Goal: Task Accomplishment & Management: Complete application form

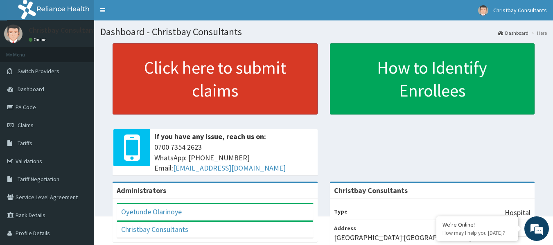
click at [201, 86] on link "Click here to submit claims" at bounding box center [215, 78] width 205 height 71
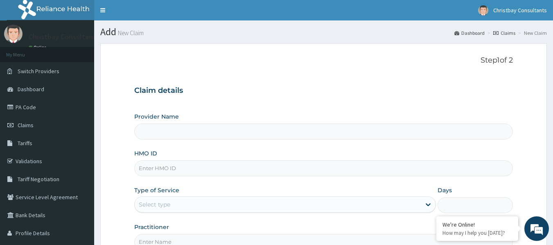
type input "Christbay Consultants"
click at [169, 171] on input "HMO ID" at bounding box center [323, 169] width 379 height 16
type input "FMC/10633/A"
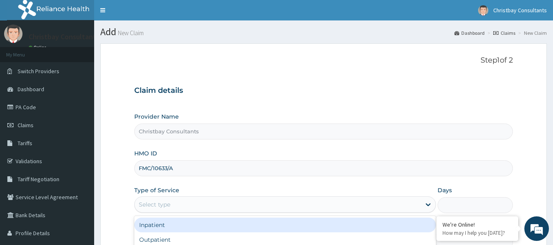
click at [170, 199] on div "Select type" at bounding box center [278, 204] width 286 height 13
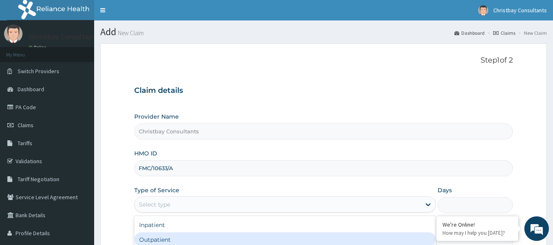
click at [167, 242] on div "Outpatient" at bounding box center [285, 240] width 302 height 15
type input "1"
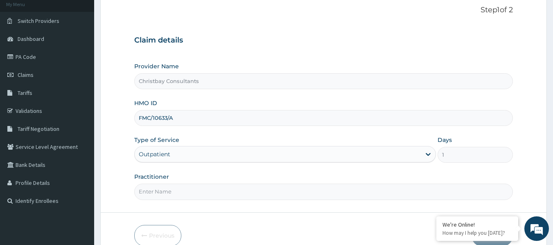
scroll to position [53, 0]
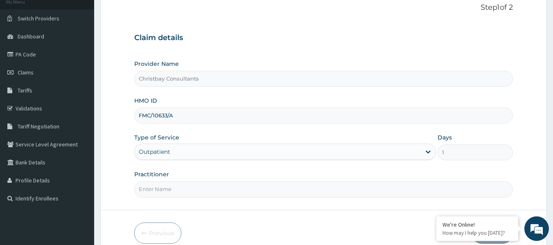
click at [228, 189] on input "Practitioner" at bounding box center [323, 189] width 379 height 16
type input "OLARINOYE OYETUNDE TIMOTH"
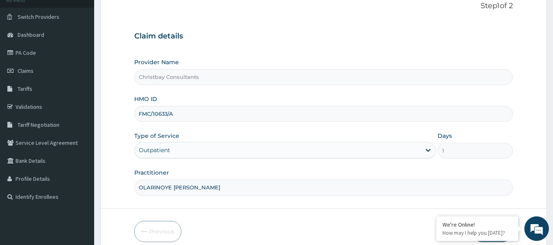
scroll to position [91, 0]
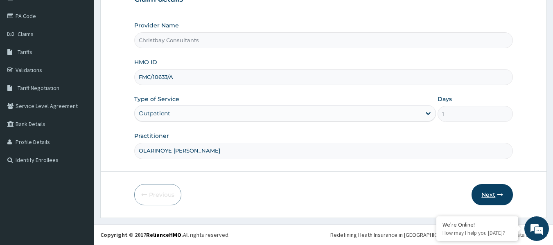
click at [493, 192] on button "Next" at bounding box center [492, 194] width 41 height 21
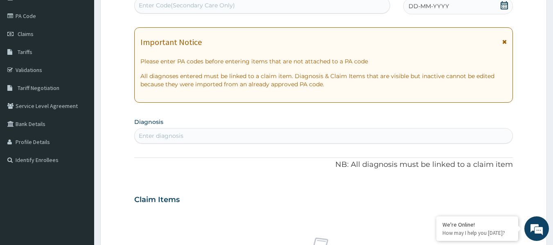
click at [429, 11] on div "DD-MM-YYYY" at bounding box center [458, 6] width 110 height 16
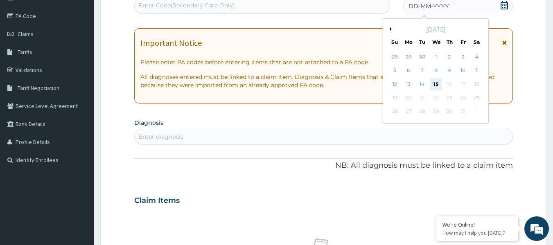
click at [438, 87] on div "15" at bounding box center [436, 84] width 12 height 12
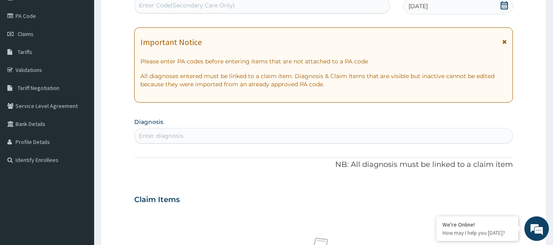
click at [247, 135] on div "Enter diagnosis" at bounding box center [324, 135] width 378 height 13
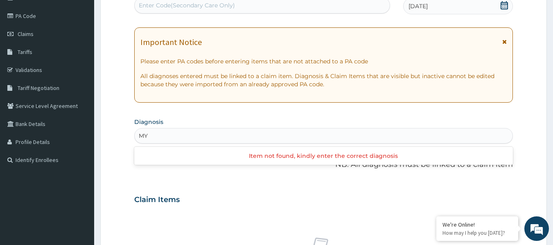
type input "M"
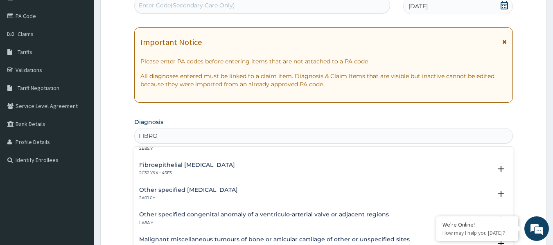
scroll to position [865, 0]
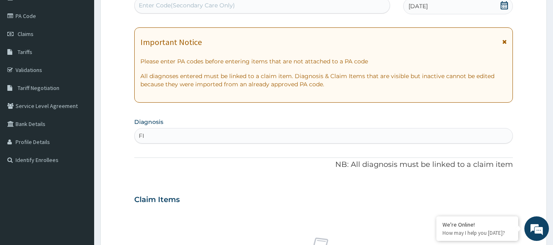
type input "F"
type input "S"
type input "BACK"
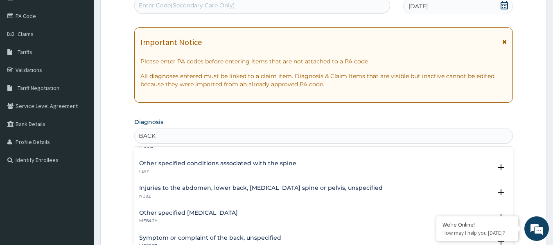
scroll to position [121, 0]
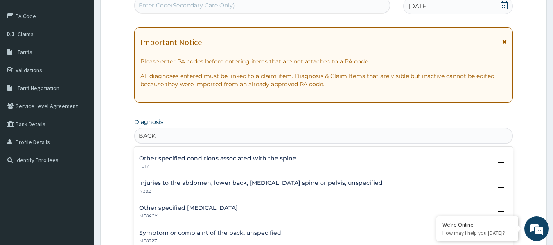
click at [198, 207] on h4 "Other specified low back pain" at bounding box center [188, 208] width 99 height 6
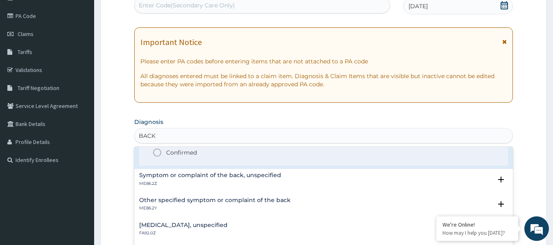
scroll to position [231, 0]
click at [157, 151] on icon "status option filled" at bounding box center [157, 152] width 10 height 10
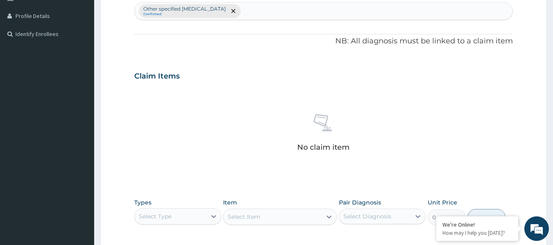
scroll to position [218, 0]
click at [167, 216] on div "Select Type" at bounding box center [155, 216] width 33 height 8
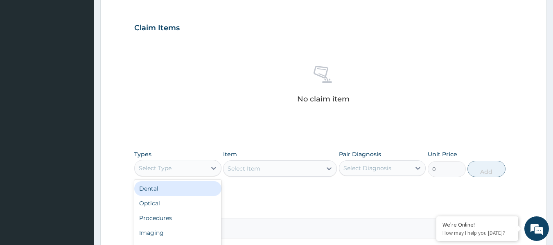
scroll to position [271, 0]
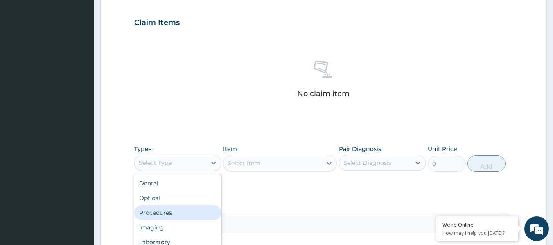
click at [177, 209] on div "Procedures" at bounding box center [177, 213] width 87 height 15
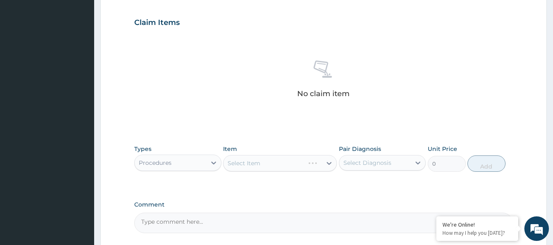
click at [247, 163] on div "Select Item" at bounding box center [280, 163] width 114 height 16
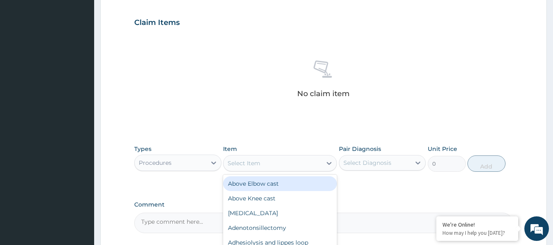
click at [263, 158] on div "Select Item" at bounding box center [273, 163] width 98 height 13
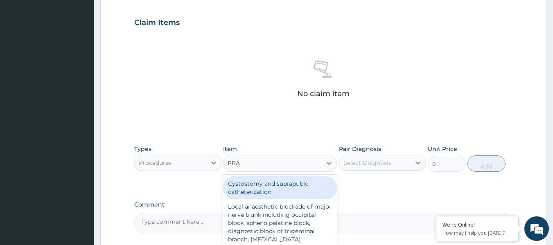
type input "PRAC"
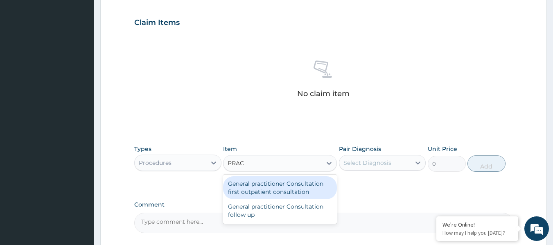
click at [254, 188] on div "General practitioner Consultation first outpatient consultation" at bounding box center [280, 187] width 114 height 23
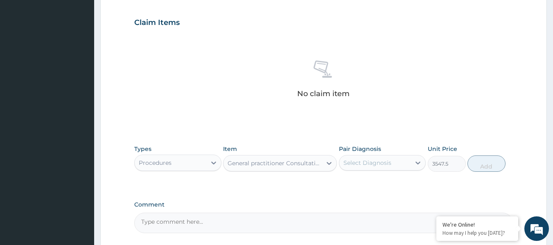
type input "3547.5"
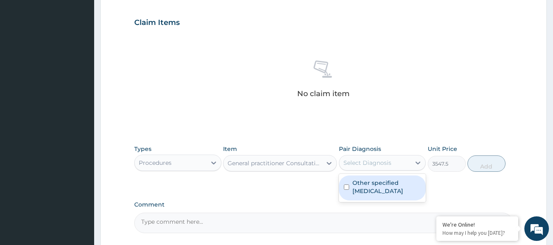
click at [357, 161] on div "Select Diagnosis" at bounding box center [368, 163] width 48 height 8
click at [347, 188] on input "checkbox" at bounding box center [346, 187] width 5 height 5
checkbox input "true"
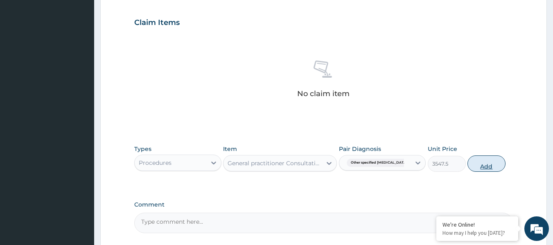
click at [477, 167] on button "Add" at bounding box center [487, 164] width 38 height 16
type input "0"
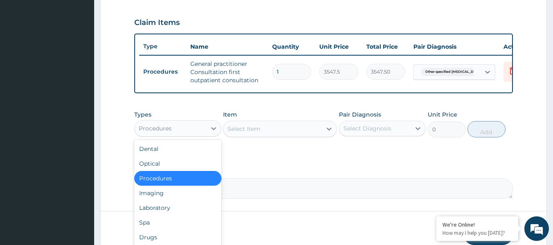
click at [185, 135] on div "Procedures" at bounding box center [171, 128] width 72 height 13
click at [160, 239] on div "Drugs" at bounding box center [177, 237] width 87 height 15
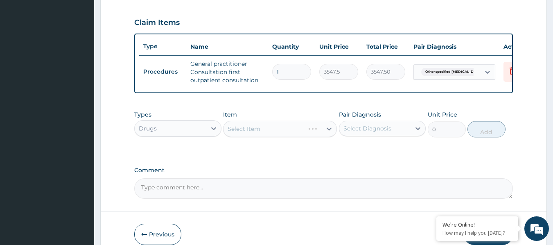
click at [271, 136] on div "Select Item" at bounding box center [280, 129] width 114 height 16
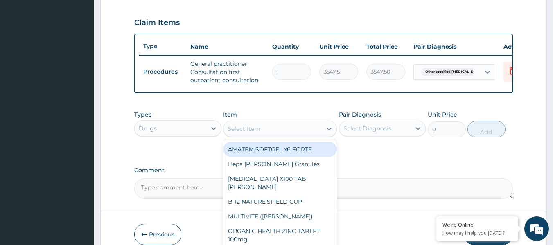
click at [271, 136] on div "Select Item" at bounding box center [273, 128] width 98 height 13
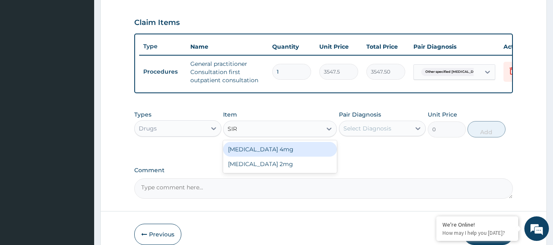
type input "SIRD"
click at [267, 156] on div "SIRDALUD 4mg" at bounding box center [280, 149] width 114 height 15
type input "236.5"
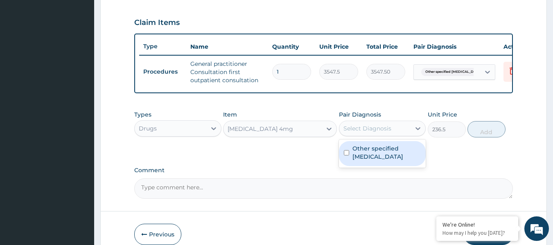
click at [363, 132] on div "Select Diagnosis" at bounding box center [368, 128] width 48 height 8
click at [344, 156] on input "checkbox" at bounding box center [346, 152] width 5 height 5
checkbox input "true"
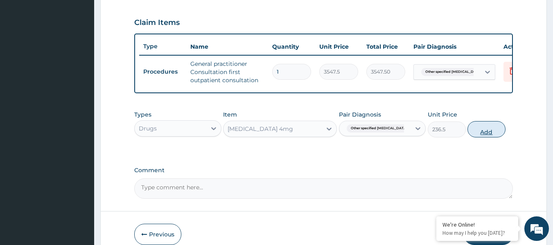
click at [475, 138] on button "Add" at bounding box center [487, 129] width 38 height 16
type input "0"
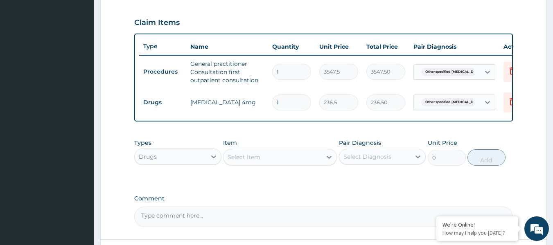
type input "0.00"
type input "2"
type input "473.00"
type input "20"
type input "4730.00"
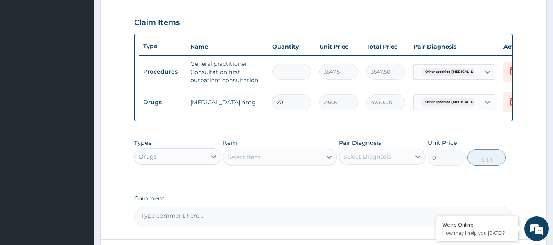
type input "20"
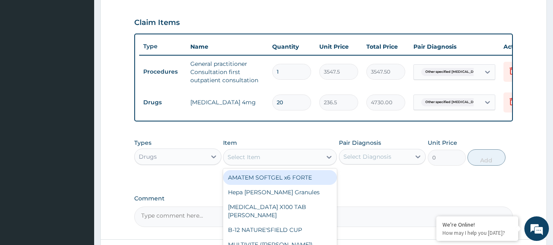
click at [273, 164] on div "Select Item" at bounding box center [273, 157] width 98 height 13
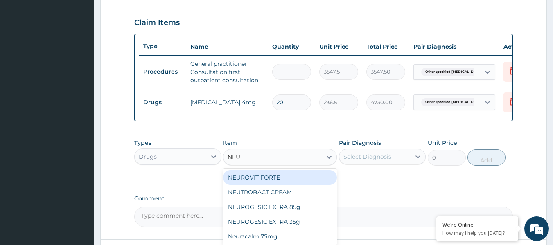
type input "NEUR"
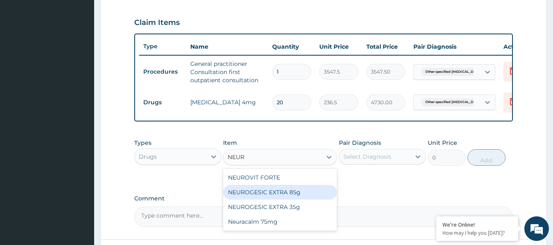
click at [273, 200] on div "NEUROGESIC EXTRA 85g" at bounding box center [280, 192] width 114 height 15
type input "2719.75"
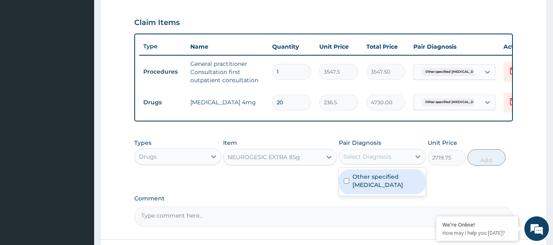
click at [368, 161] on div "Select Diagnosis" at bounding box center [368, 157] width 48 height 8
click at [347, 184] on input "checkbox" at bounding box center [346, 181] width 5 height 5
checkbox input "true"
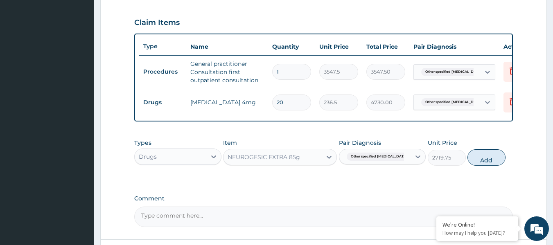
click at [482, 166] on button "Add" at bounding box center [487, 157] width 38 height 16
type input "0"
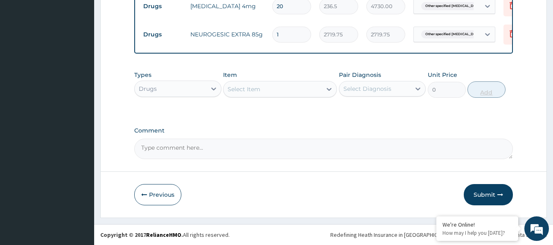
scroll to position [373, 0]
click at [488, 196] on button "Submit" at bounding box center [488, 194] width 49 height 21
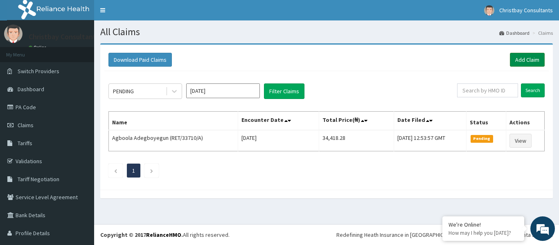
click at [521, 59] on link "Add Claim" at bounding box center [527, 60] width 35 height 14
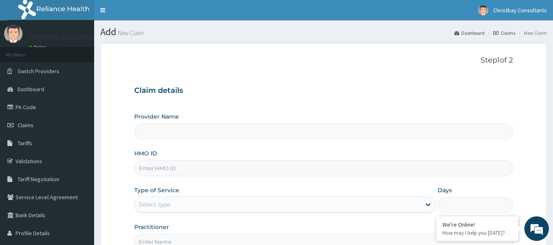
click at [192, 168] on input "HMO ID" at bounding box center [323, 169] width 379 height 16
type input "Christbay Consultants"
type input "TPN/10116/A"
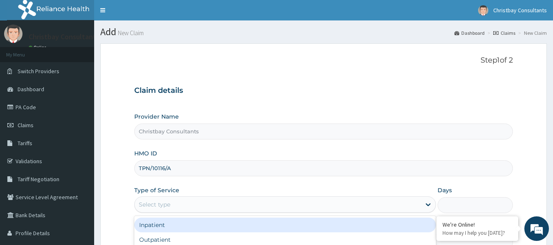
click at [189, 204] on div "Select type" at bounding box center [278, 204] width 286 height 13
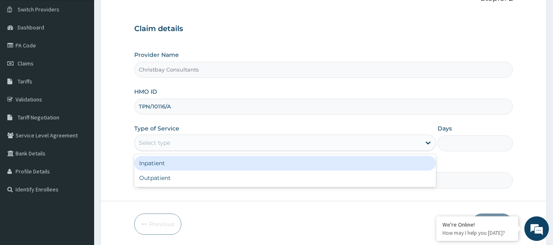
scroll to position [63, 0]
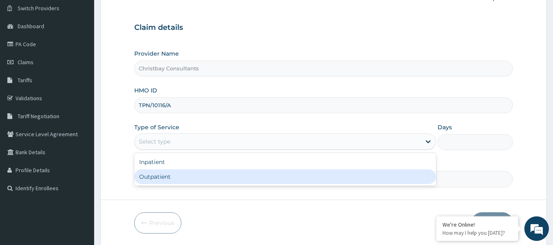
click at [201, 180] on div "Outpatient" at bounding box center [285, 177] width 302 height 15
type input "1"
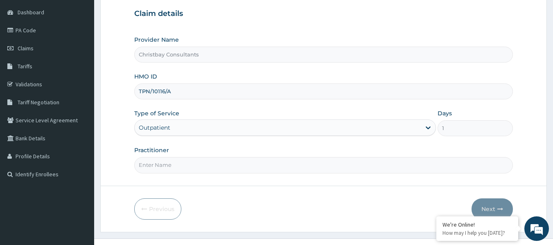
scroll to position [91, 0]
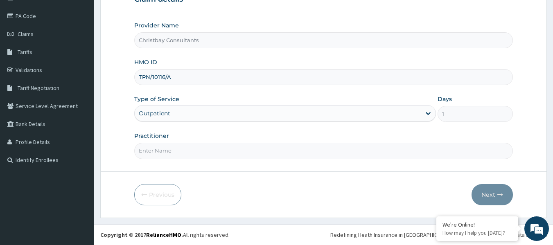
click at [307, 144] on input "Practitioner" at bounding box center [323, 151] width 379 height 16
type input "OLARINOYE [PERSON_NAME]"
click at [494, 199] on button "Next" at bounding box center [492, 194] width 41 height 21
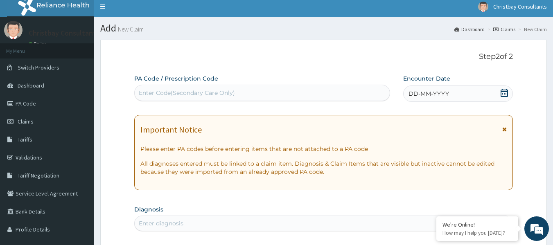
scroll to position [0, 0]
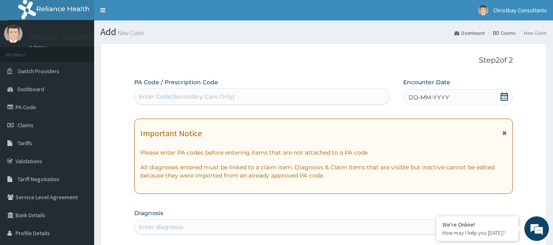
click at [460, 94] on div "DD-MM-YYYY" at bounding box center [458, 97] width 110 height 16
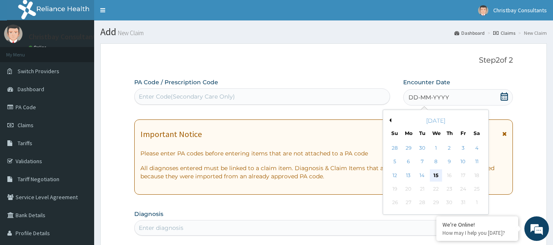
click at [438, 174] on div "15" at bounding box center [436, 176] width 12 height 12
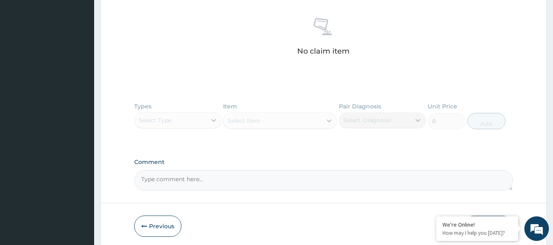
scroll to position [343, 0]
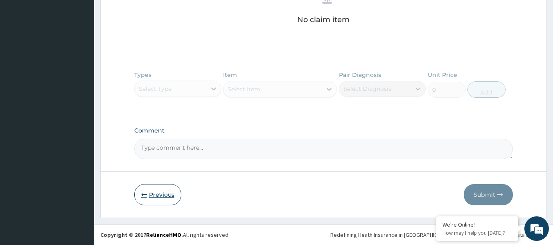
click at [159, 193] on button "Previous" at bounding box center [157, 194] width 47 height 21
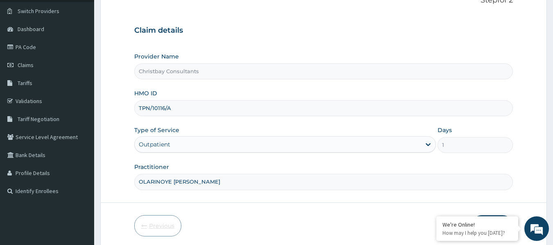
scroll to position [59, 0]
click at [176, 112] on input "TPN/10116/A" at bounding box center [323, 109] width 379 height 16
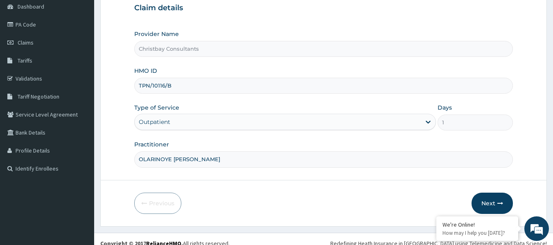
scroll to position [91, 0]
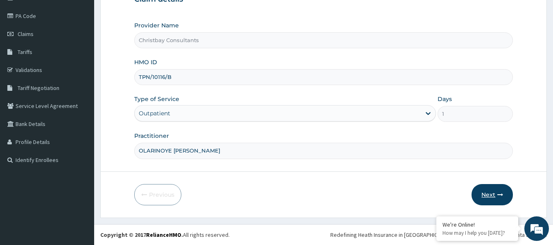
type input "TPN/10116/B"
click at [490, 193] on button "Next" at bounding box center [492, 194] width 41 height 21
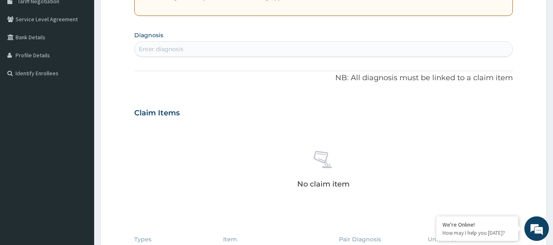
scroll to position [177, 0]
click at [212, 50] on div "Enter diagnosis" at bounding box center [324, 49] width 378 height 13
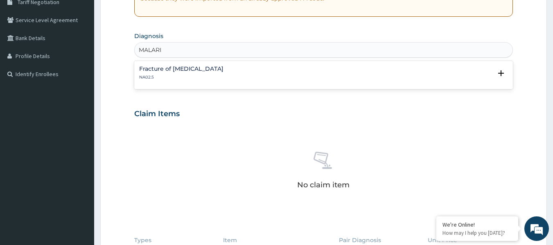
type input "MALARIA"
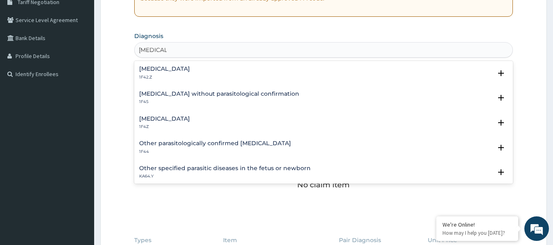
click at [184, 116] on h4 "Malaria, unspecified" at bounding box center [164, 119] width 51 height 6
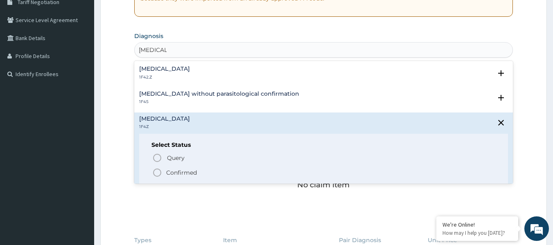
click at [157, 171] on icon "status option filled" at bounding box center [157, 173] width 10 height 10
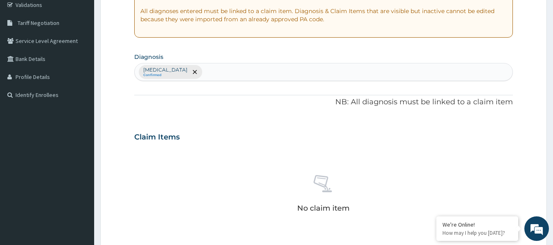
scroll to position [154, 0]
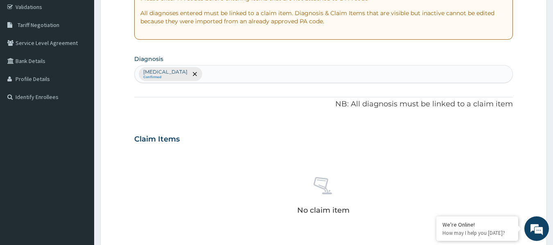
click at [240, 76] on div "Malaria, unspecified Confirmed" at bounding box center [324, 74] width 378 height 17
type input "E"
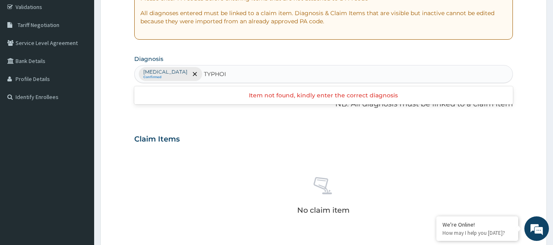
type input "TYPHO"
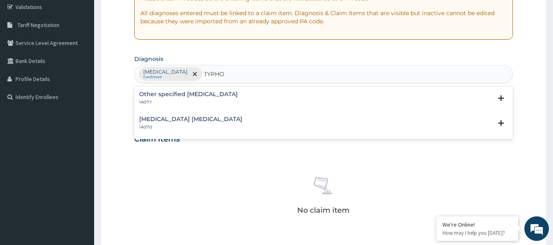
click at [203, 93] on h4 "Other specified typhoid fever" at bounding box center [188, 94] width 99 height 6
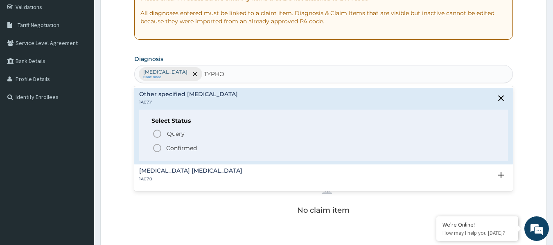
click at [156, 148] on icon "status option filled" at bounding box center [157, 148] width 10 height 10
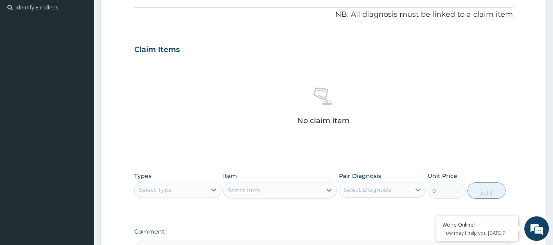
scroll to position [260, 0]
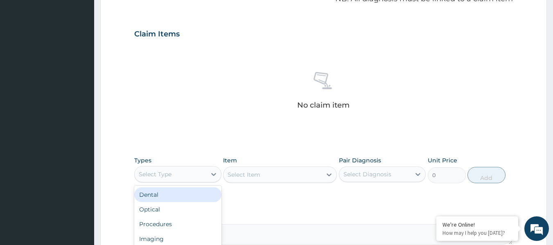
click at [174, 172] on div "Select Type" at bounding box center [171, 174] width 72 height 13
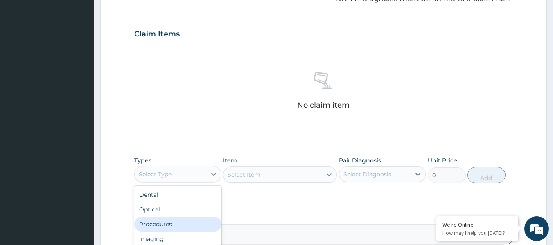
click at [166, 224] on div "Procedures" at bounding box center [177, 224] width 87 height 15
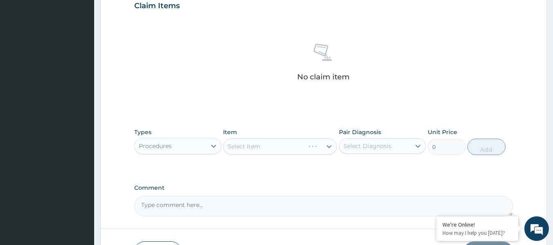
scroll to position [315, 0]
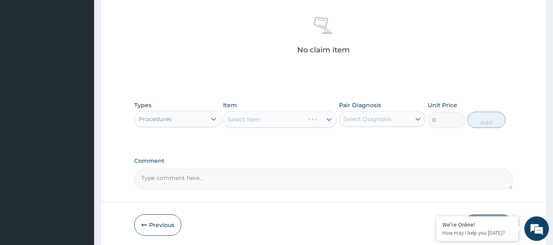
click at [279, 120] on div "Select Item" at bounding box center [280, 119] width 114 height 16
click at [283, 117] on div "Select Item" at bounding box center [273, 119] width 98 height 13
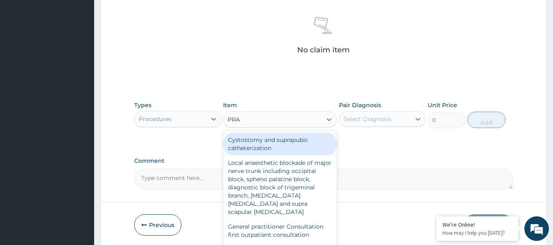
type input "PRAC"
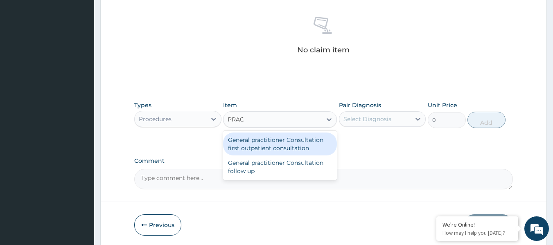
click at [273, 145] on div "General practitioner Consultation first outpatient consultation" at bounding box center [280, 144] width 114 height 23
type input "3547.5"
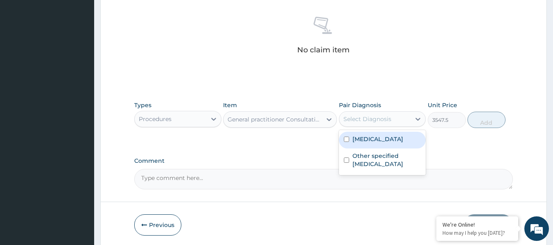
click at [362, 120] on div "Select Diagnosis" at bounding box center [368, 119] width 48 height 8
click at [348, 139] on input "checkbox" at bounding box center [346, 139] width 5 height 5
checkbox input "true"
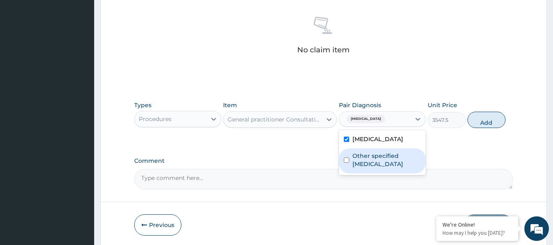
click at [346, 160] on input "checkbox" at bounding box center [346, 160] width 5 height 5
checkbox input "true"
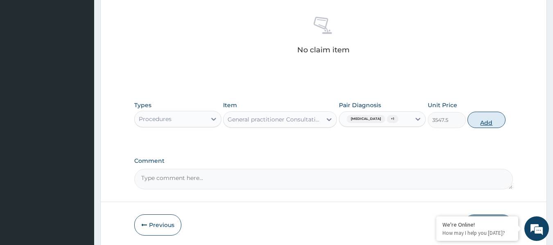
click at [480, 120] on button "Add" at bounding box center [487, 120] width 38 height 16
type input "0"
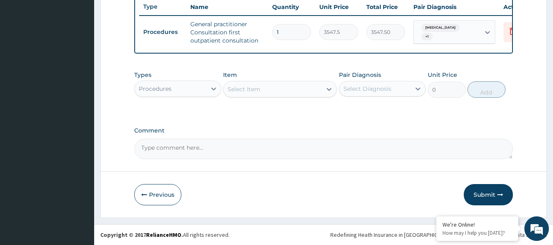
click at [179, 91] on div "Procedures" at bounding box center [171, 88] width 72 height 13
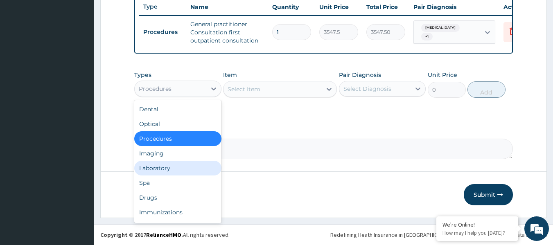
click at [160, 169] on div "Laboratory" at bounding box center [177, 168] width 87 height 15
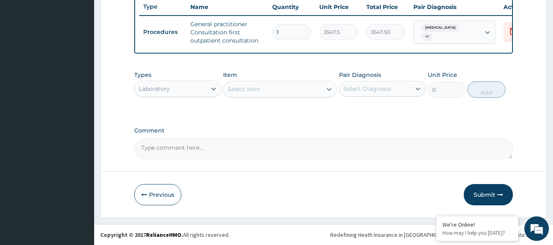
click at [266, 93] on div "Select Item" at bounding box center [273, 89] width 98 height 13
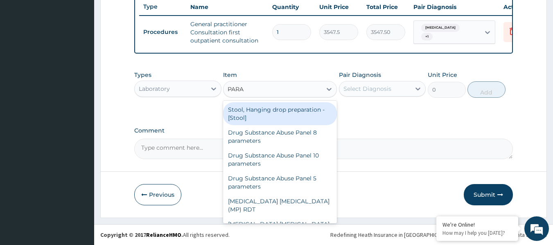
type input "PARAS"
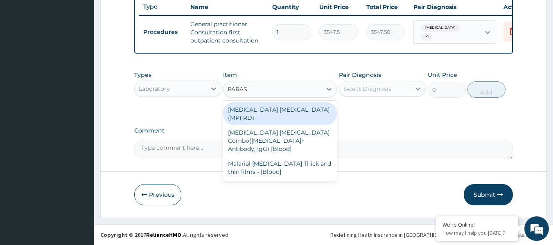
click at [263, 113] on div "MALARIA PARASITE (MP) RDT" at bounding box center [280, 113] width 114 height 23
type input "1612.5"
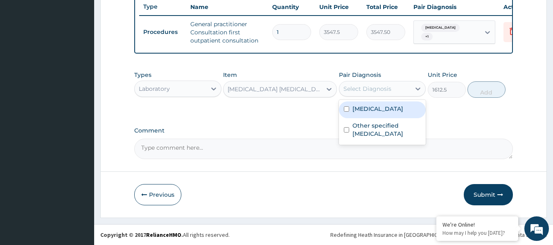
click at [375, 92] on div "Select Diagnosis" at bounding box center [368, 89] width 48 height 8
click at [346, 111] on input "checkbox" at bounding box center [346, 108] width 5 height 5
checkbox input "true"
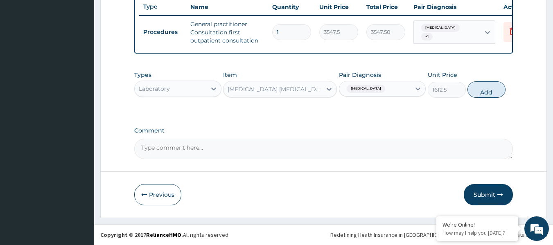
click at [482, 95] on button "Add" at bounding box center [487, 89] width 38 height 16
type input "0"
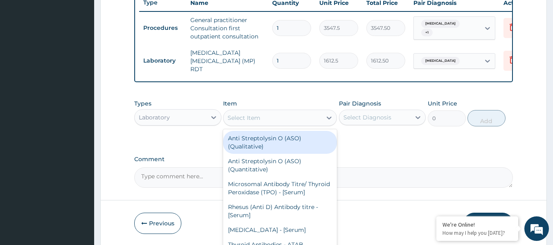
click at [291, 115] on div "Select Item" at bounding box center [273, 117] width 98 height 13
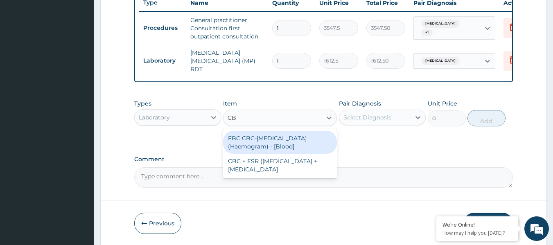
type input "CBC"
click at [279, 144] on div "FBC CBC-Complete Blood Count (Haemogram) - [Blood]" at bounding box center [280, 142] width 114 height 23
type input "4300"
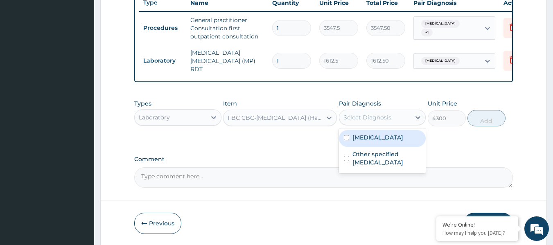
click at [376, 119] on div "Select Diagnosis" at bounding box center [368, 117] width 48 height 8
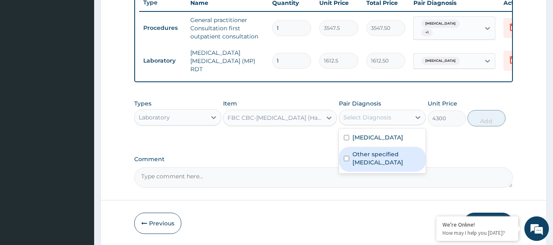
click at [348, 161] on input "checkbox" at bounding box center [346, 158] width 5 height 5
checkbox input "true"
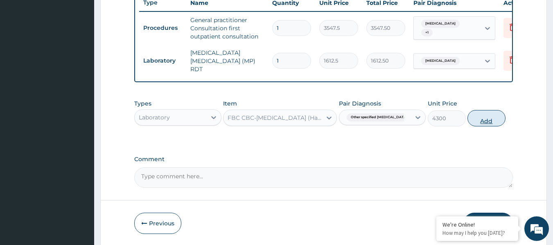
click at [485, 122] on button "Add" at bounding box center [487, 118] width 38 height 16
type input "0"
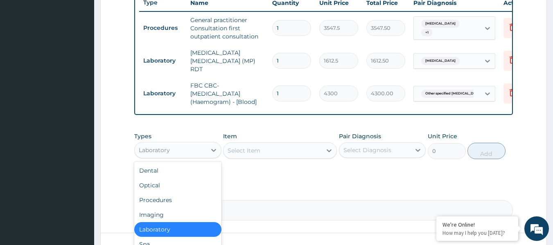
click at [183, 154] on div "Laboratory" at bounding box center [171, 150] width 72 height 13
type input "DR"
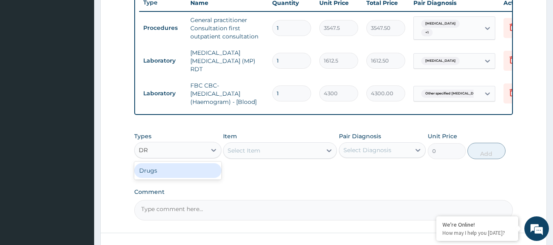
click at [178, 173] on div "Drugs" at bounding box center [177, 170] width 87 height 15
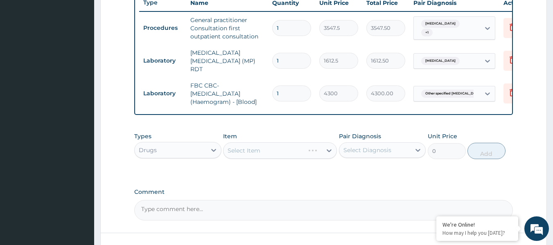
click at [289, 151] on div "Select Item" at bounding box center [280, 150] width 114 height 16
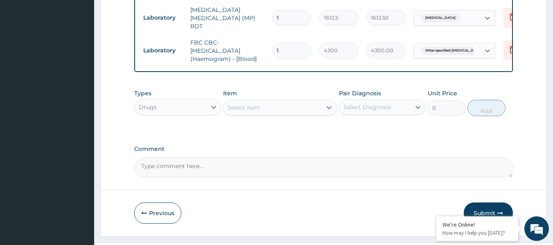
scroll to position [366, 0]
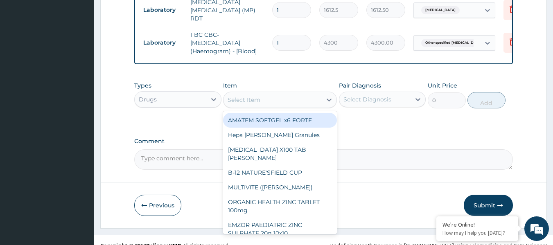
click at [285, 103] on div "Select Item" at bounding box center [273, 99] width 98 height 13
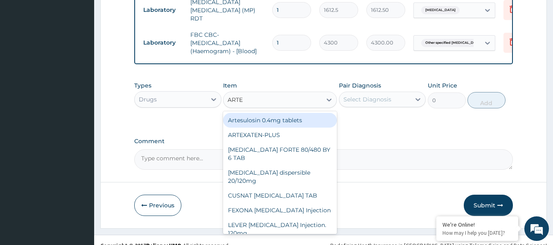
type input "ARTES"
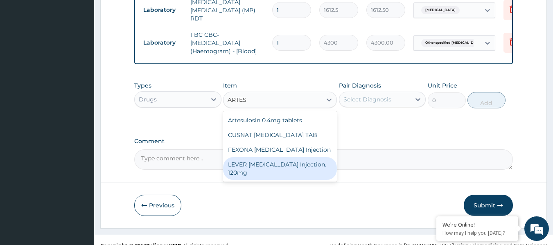
click at [260, 170] on div "LEVER ARTESUNATE Injection. 120mg" at bounding box center [280, 168] width 114 height 23
type input "2365"
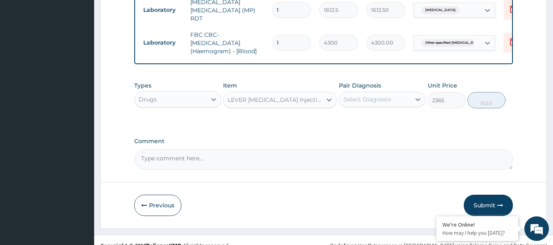
click at [372, 102] on div "Select Diagnosis" at bounding box center [368, 99] width 48 height 8
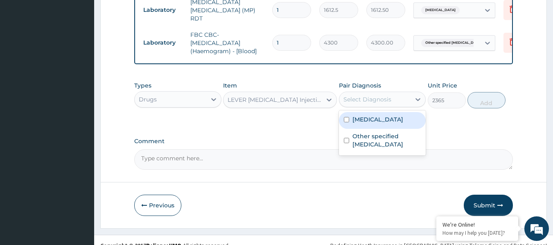
click at [346, 121] on input "checkbox" at bounding box center [346, 119] width 5 height 5
checkbox input "true"
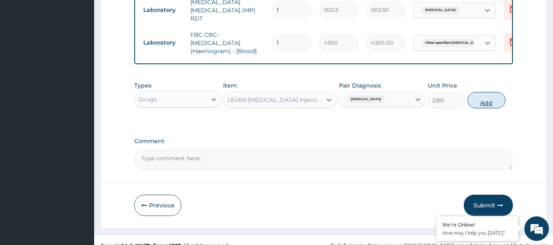
click at [480, 104] on button "Add" at bounding box center [487, 100] width 38 height 16
type input "0"
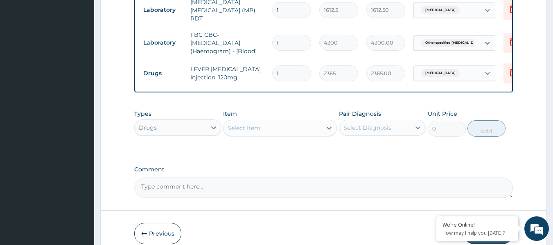
type input "0.00"
type input "3"
type input "7095.00"
type input "3"
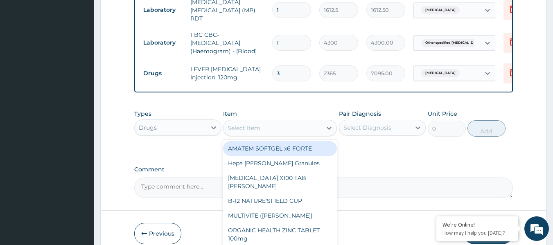
click at [296, 129] on div "Select Item" at bounding box center [273, 128] width 98 height 13
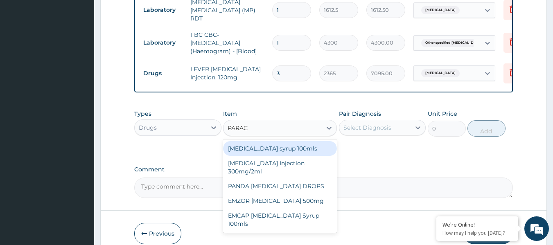
type input "PARACE"
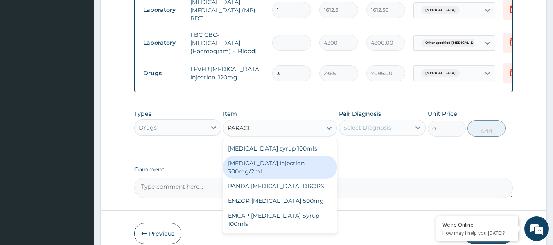
click at [272, 169] on div "PARACETAMOL Injection 300mg/2ml" at bounding box center [280, 167] width 114 height 23
type input "260.15"
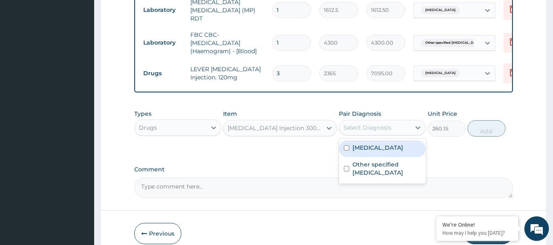
click at [380, 129] on div "Select Diagnosis" at bounding box center [368, 128] width 48 height 8
click at [346, 150] on input "checkbox" at bounding box center [346, 147] width 5 height 5
checkbox input "true"
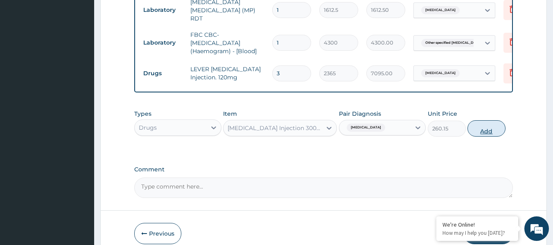
click at [484, 131] on button "Add" at bounding box center [487, 128] width 38 height 16
type input "0"
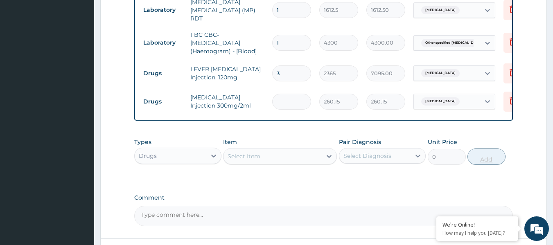
type input "0.00"
type input "6"
type input "1560.90"
type input "6"
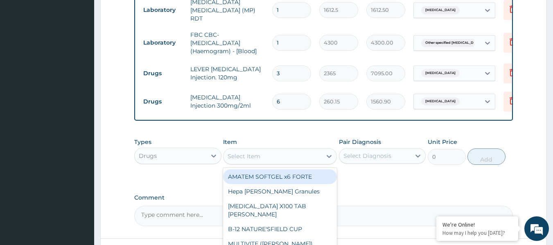
click at [290, 156] on div "Select Item" at bounding box center [273, 156] width 98 height 13
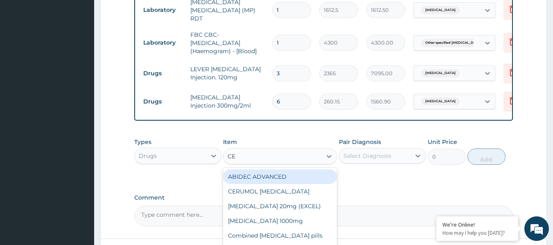
type input "CEF"
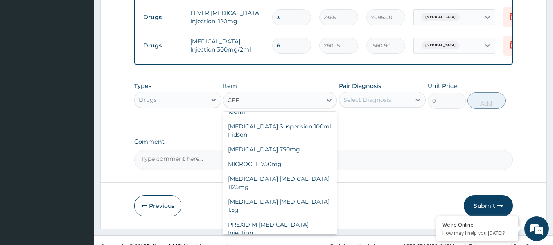
scroll to position [210, 0]
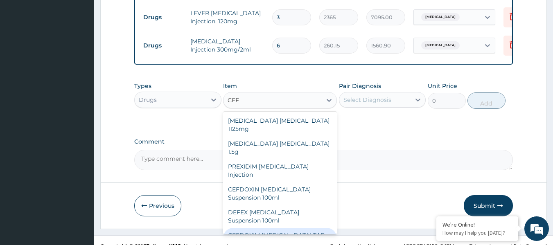
click at [263, 228] on div "CEFDOXIM CEFPODOXIME TAB 200mg" at bounding box center [280, 239] width 114 height 23
type input "236.5"
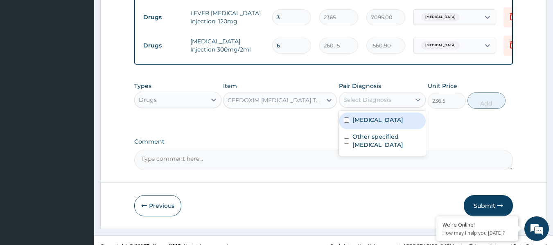
click at [365, 102] on div "Select Diagnosis" at bounding box center [368, 100] width 48 height 8
click at [287, 100] on div "CEFDOXIM CEFPODOXIME TAB 200mg" at bounding box center [275, 100] width 95 height 8
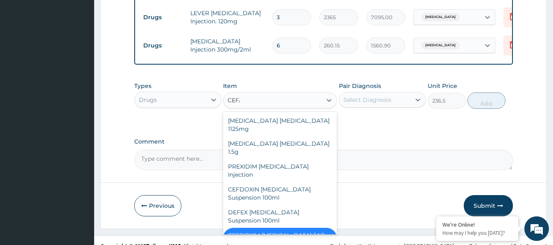
scroll to position [0, 0]
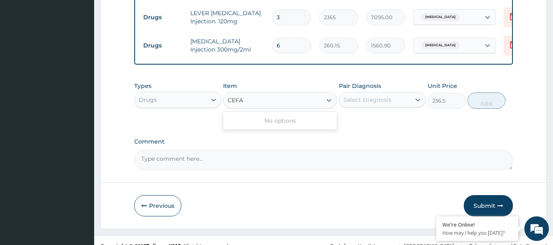
type input "CEF"
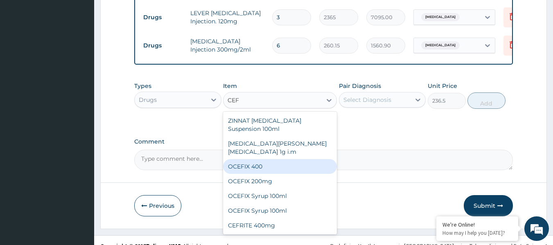
click at [256, 161] on div "OCEFIX 400" at bounding box center [280, 166] width 114 height 15
type input "591.25"
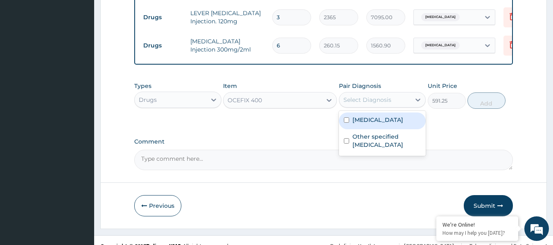
click at [382, 102] on div "Select Diagnosis" at bounding box center [368, 100] width 48 height 8
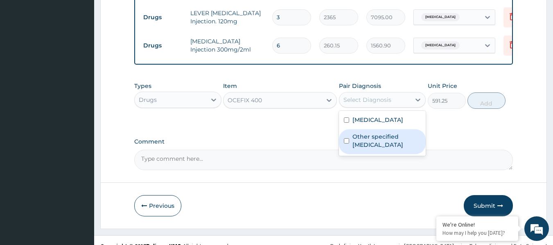
click at [347, 142] on input "checkbox" at bounding box center [346, 140] width 5 height 5
checkbox input "true"
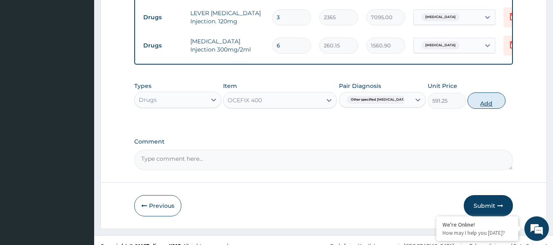
click at [488, 105] on button "Add" at bounding box center [487, 101] width 38 height 16
type input "0"
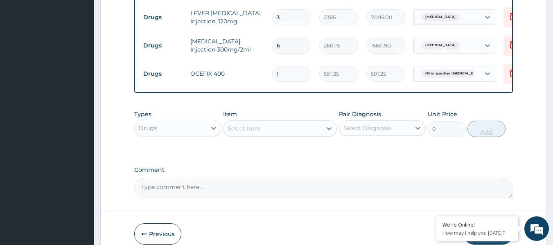
type input "10"
type input "5912.50"
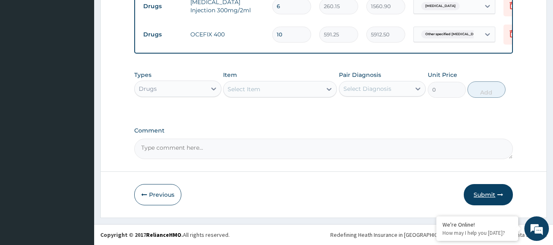
type input "10"
click at [488, 194] on button "Submit" at bounding box center [488, 194] width 49 height 21
click at [166, 196] on button "Previous" at bounding box center [157, 194] width 47 height 21
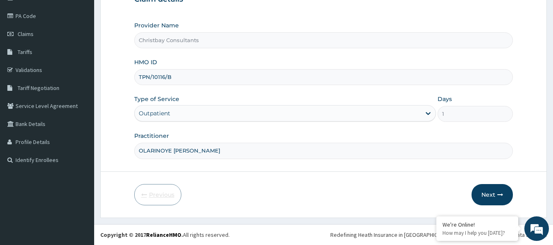
scroll to position [91, 0]
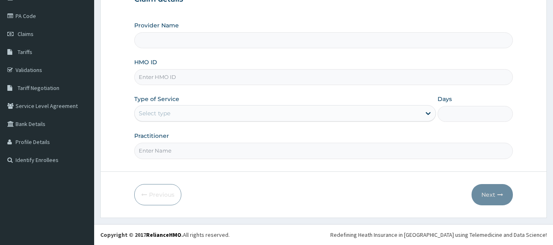
scroll to position [91, 0]
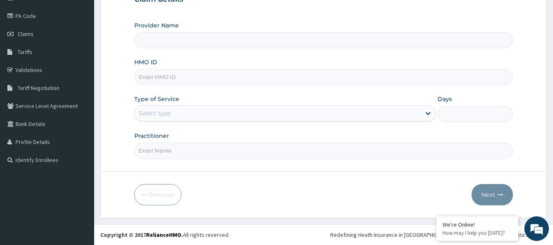
click at [197, 77] on input "HMO ID" at bounding box center [323, 77] width 379 height 16
type input "Christbay Consultants"
click at [157, 78] on input "T" at bounding box center [323, 77] width 379 height 16
type input "TPW/10116/B"
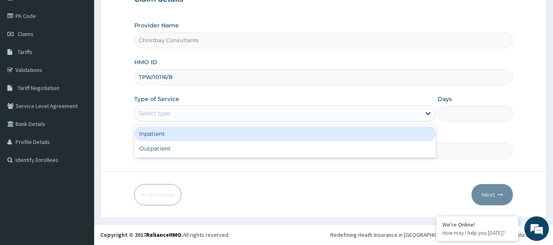
click at [184, 117] on div "Select type" at bounding box center [278, 113] width 286 height 13
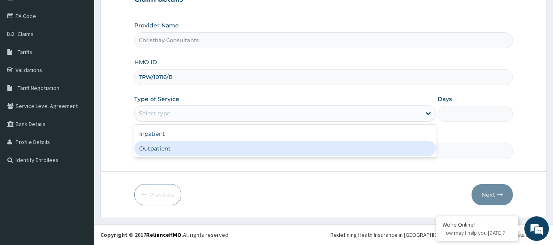
click at [171, 151] on div "Outpatient" at bounding box center [285, 148] width 302 height 15
type input "1"
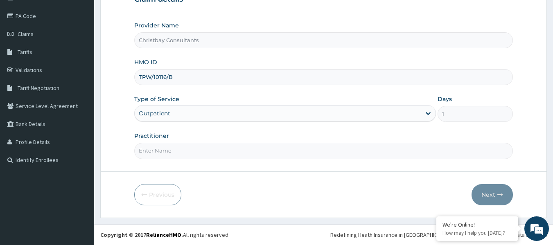
click at [183, 155] on input "Practitioner" at bounding box center [323, 151] width 379 height 16
type input "OLARINOYE OYETUNDE TIMOTH"
click at [486, 194] on button "Next" at bounding box center [492, 194] width 41 height 21
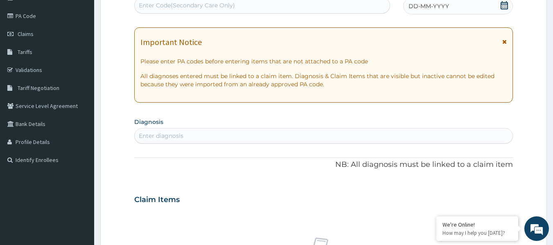
click at [425, 5] on span "DD-MM-YYYY" at bounding box center [429, 6] width 41 height 8
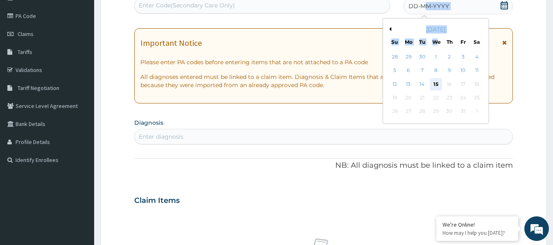
drag, startPoint x: 425, startPoint y: 5, endPoint x: 435, endPoint y: 80, distance: 75.6
click at [435, 15] on div "Encounter Date DD-MM-YYYY Previous Month October 2025 Su Mo Tu We Th Fr Sa 28 2…" at bounding box center [458, 1] width 110 height 28
click at [435, 80] on div "15" at bounding box center [436, 84] width 12 height 12
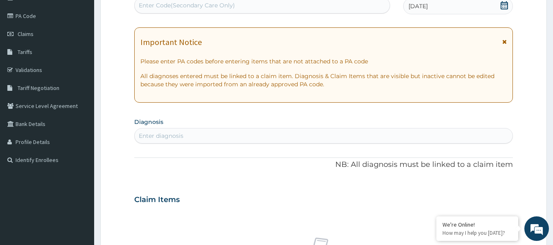
click at [205, 135] on div "Enter diagnosis" at bounding box center [324, 135] width 378 height 13
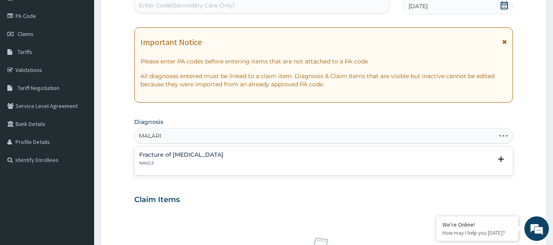
type input "MALARIA"
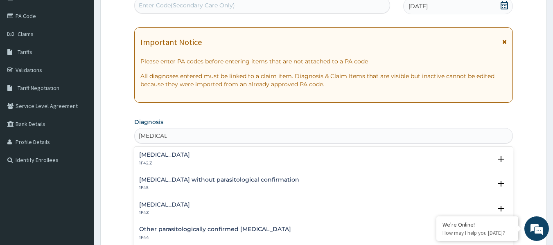
click at [190, 154] on h4 "Plasmodium malariae malaria without complication" at bounding box center [164, 155] width 51 height 6
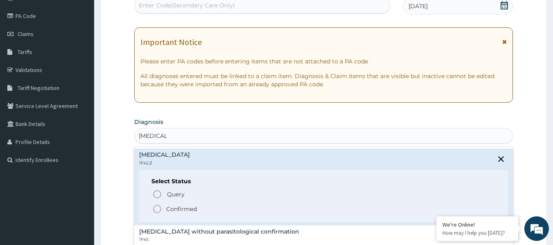
click at [159, 206] on circle "status option filled" at bounding box center [157, 209] width 7 height 7
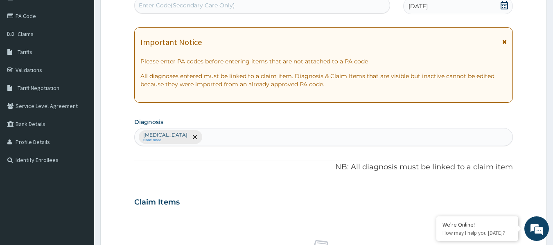
click at [302, 140] on div "Plasmodium malariae malaria without complication Confirmed" at bounding box center [324, 137] width 378 height 17
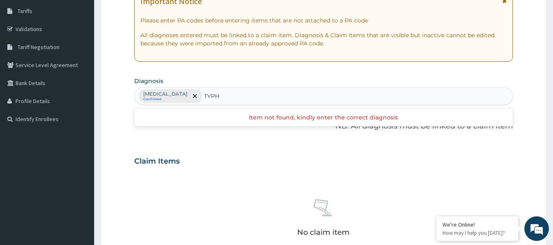
scroll to position [135, 0]
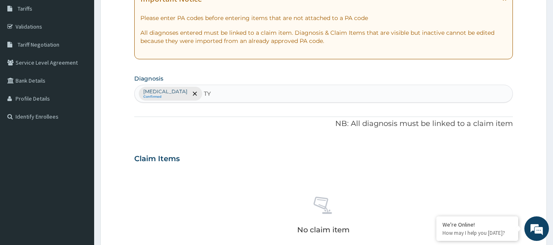
type input "T"
type input "FEVER"
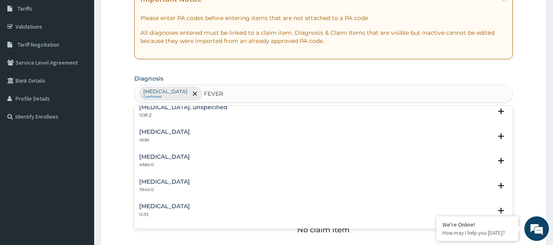
scroll to position [0, 0]
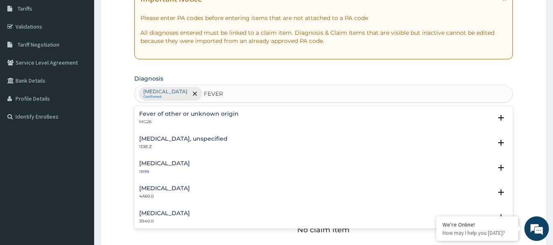
click at [209, 115] on h4 "Fever of other or unknown origin" at bounding box center [188, 114] width 99 height 6
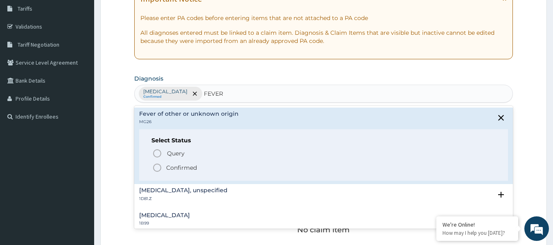
click at [160, 165] on circle "status option filled" at bounding box center [157, 167] width 7 height 7
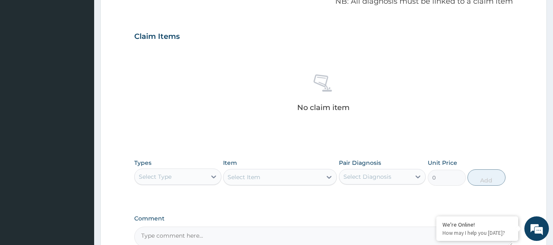
scroll to position [261, 0]
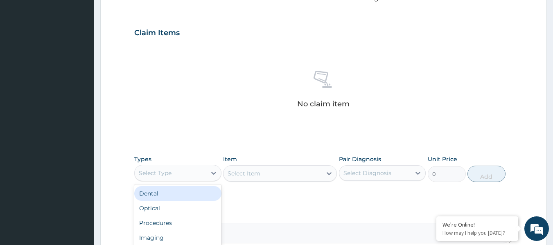
click at [178, 171] on div "Select Type" at bounding box center [171, 173] width 72 height 13
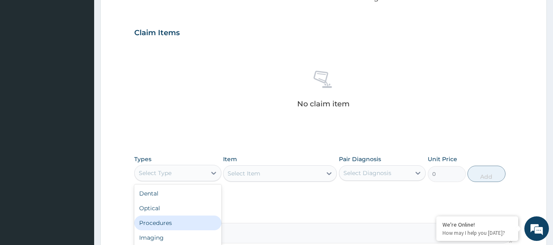
click at [160, 225] on div "Procedures" at bounding box center [177, 223] width 87 height 15
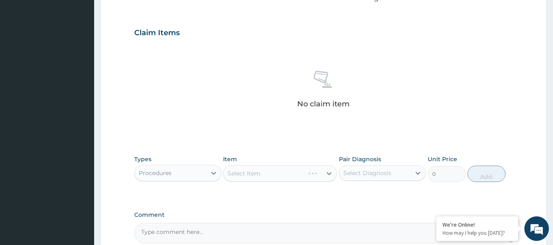
click at [291, 176] on div "Select Item" at bounding box center [280, 173] width 114 height 16
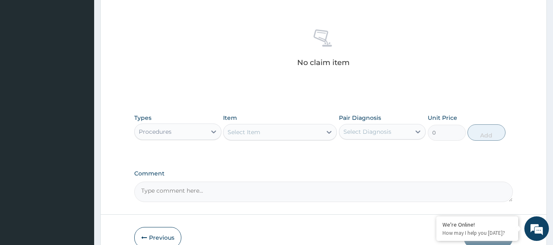
scroll to position [303, 0]
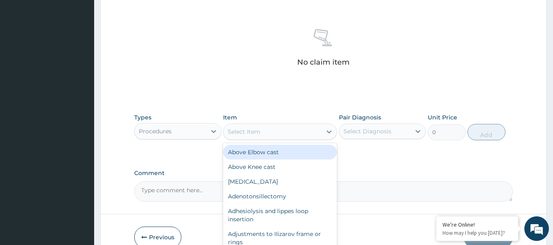
click at [259, 135] on div "Select Item" at bounding box center [244, 132] width 33 height 8
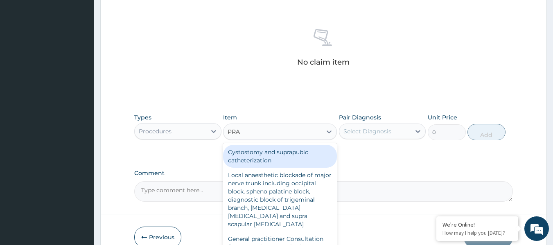
type input "PRAC"
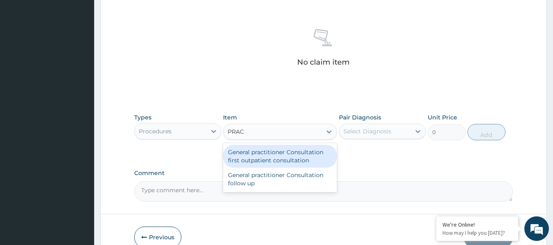
click at [253, 150] on div "General practitioner Consultation first outpatient consultation" at bounding box center [280, 156] width 114 height 23
type input "3547.5"
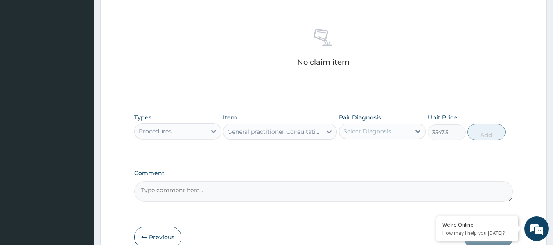
click at [370, 129] on div "Select Diagnosis" at bounding box center [368, 131] width 48 height 8
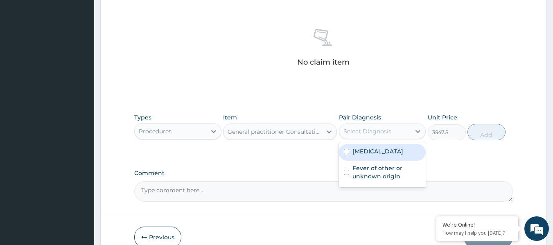
click at [347, 154] on input "checkbox" at bounding box center [346, 151] width 5 height 5
checkbox input "true"
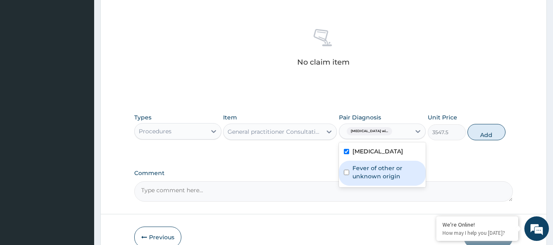
click at [345, 175] on input "checkbox" at bounding box center [346, 172] width 5 height 5
checkbox input "true"
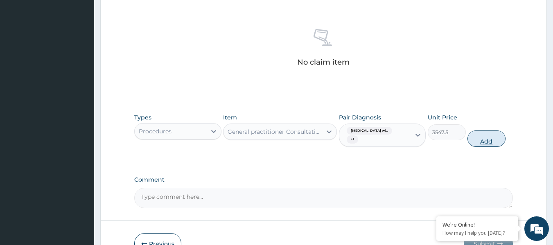
click at [475, 140] on button "Add" at bounding box center [487, 139] width 38 height 16
type input "0"
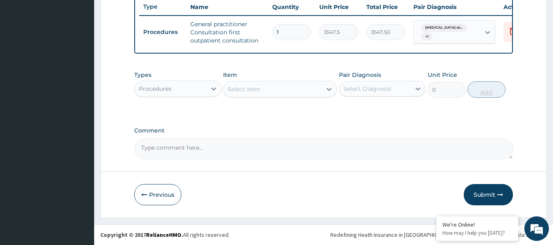
scroll to position [317, 0]
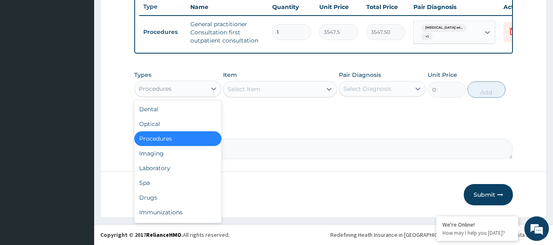
click at [183, 90] on div "Procedures" at bounding box center [171, 88] width 72 height 13
click at [162, 168] on div "Laboratory" at bounding box center [177, 168] width 87 height 15
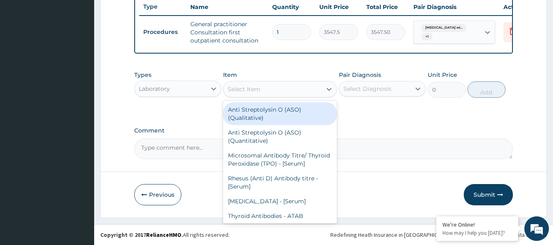
click at [259, 89] on div "Select Item" at bounding box center [244, 89] width 33 height 8
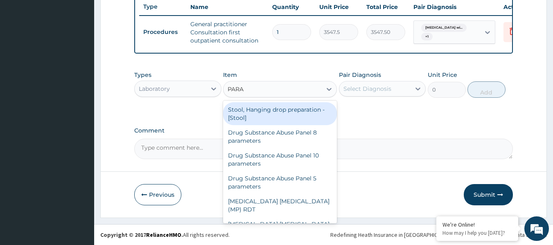
type input "PARAS"
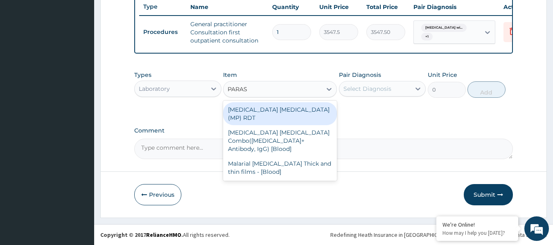
click at [259, 109] on div "MALARIA PARASITE (MP) RDT" at bounding box center [280, 113] width 114 height 23
type input "1612.5"
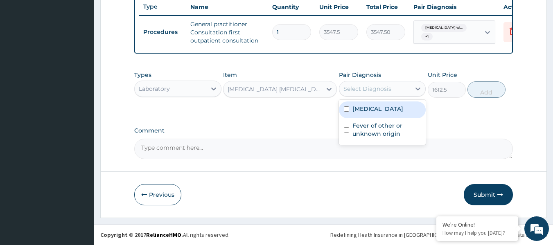
click at [357, 89] on div "Select Diagnosis" at bounding box center [368, 89] width 48 height 8
click at [344, 112] on input "checkbox" at bounding box center [346, 108] width 5 height 5
checkbox input "true"
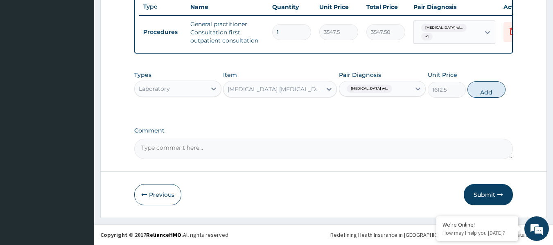
click at [482, 92] on button "Add" at bounding box center [487, 89] width 38 height 16
type input "0"
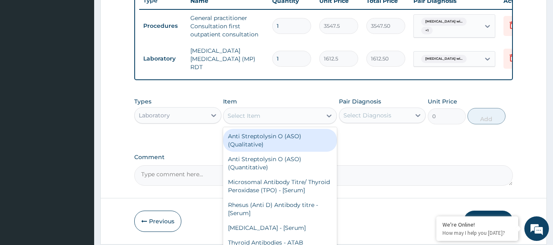
click at [299, 118] on div "Select Item" at bounding box center [273, 115] width 98 height 13
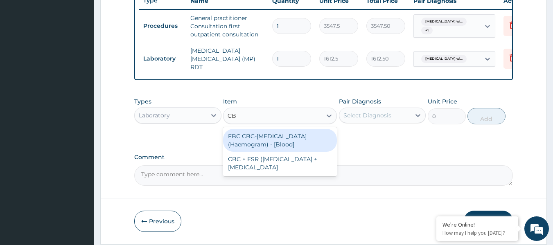
type input "CBC"
click at [286, 144] on div "FBC CBC-Complete Blood Count (Haemogram) - [Blood]" at bounding box center [280, 140] width 114 height 23
type input "4300"
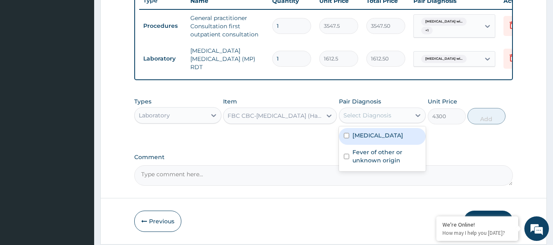
click at [372, 118] on div "Select Diagnosis" at bounding box center [368, 115] width 48 height 8
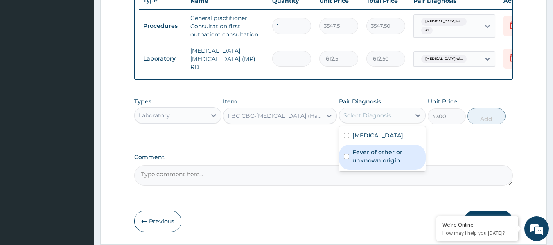
click at [347, 159] on input "checkbox" at bounding box center [346, 156] width 5 height 5
checkbox input "true"
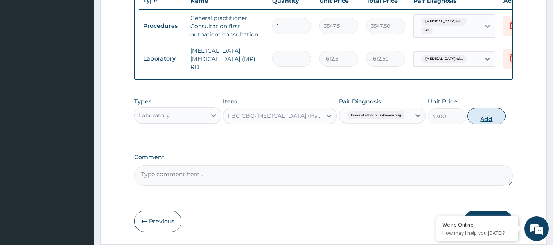
click at [490, 118] on button "Add" at bounding box center [487, 116] width 38 height 16
type input "0"
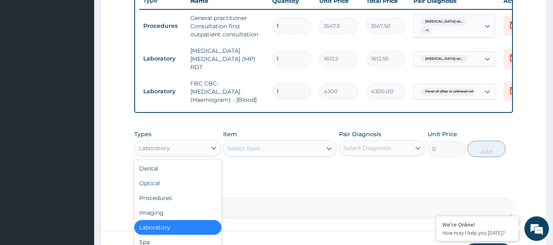
click at [179, 152] on div "Laboratory" at bounding box center [171, 148] width 72 height 13
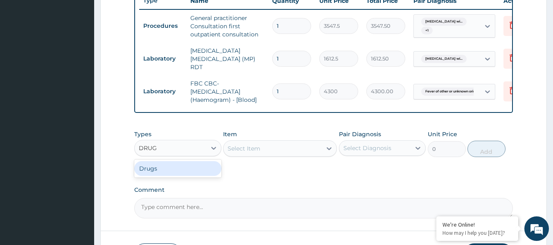
type input "DRUGS"
click at [172, 169] on div "Drugs" at bounding box center [177, 168] width 87 height 15
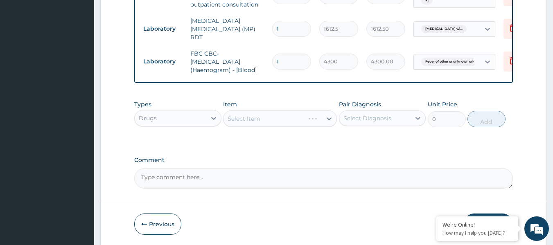
scroll to position [350, 0]
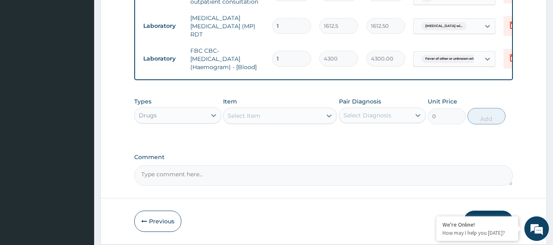
click at [280, 118] on div "Select Item" at bounding box center [273, 115] width 98 height 13
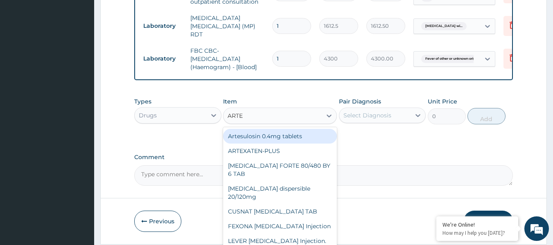
type input "ARTES"
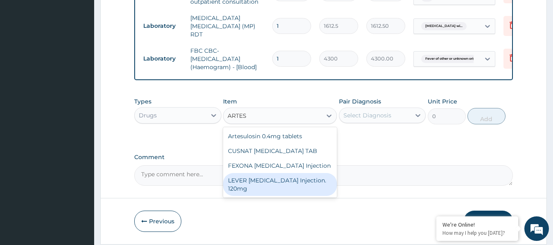
click at [252, 186] on div "LEVER ARTESUNATE Injection. 120mg" at bounding box center [280, 184] width 114 height 23
type input "2365"
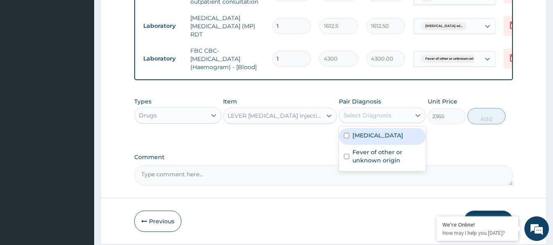
click at [378, 116] on div "Select Diagnosis" at bounding box center [368, 115] width 48 height 8
click at [347, 138] on input "checkbox" at bounding box center [346, 135] width 5 height 5
checkbox input "true"
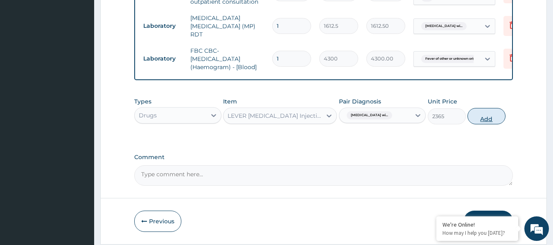
click at [484, 119] on button "Add" at bounding box center [487, 116] width 38 height 16
type input "0"
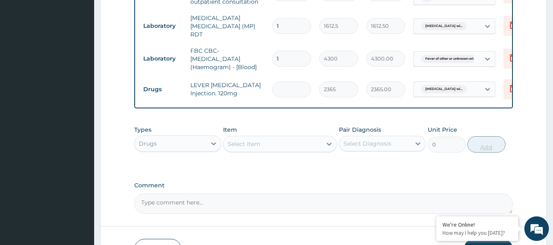
type input "0.00"
type input "3"
type input "7095.00"
type input "3"
click at [280, 141] on div "Select Item" at bounding box center [273, 144] width 98 height 13
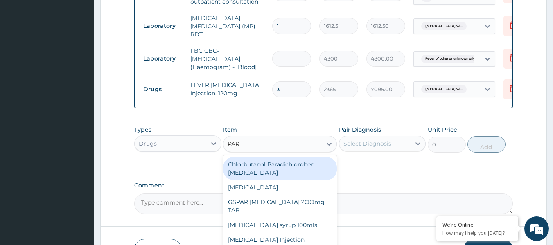
type input "PARA"
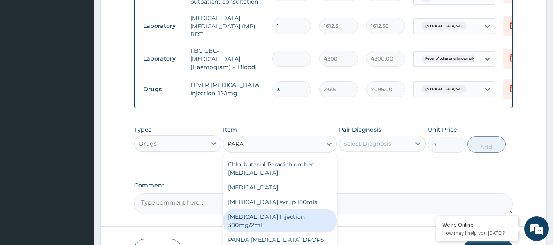
click at [251, 220] on div "PARACETAMOL Injection 300mg/2ml" at bounding box center [280, 221] width 114 height 23
type input "260.15"
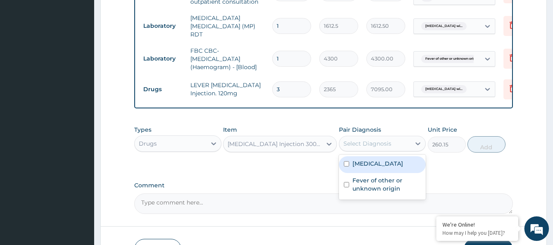
click at [373, 144] on div "Select Diagnosis" at bounding box center [368, 144] width 48 height 8
click at [348, 167] on input "checkbox" at bounding box center [346, 163] width 5 height 5
checkbox input "true"
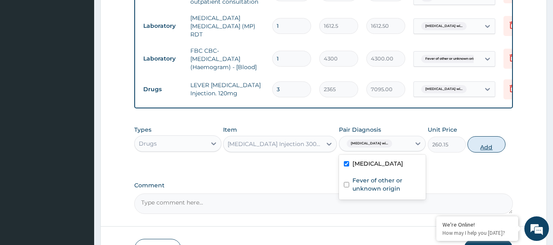
click at [486, 148] on button "Add" at bounding box center [487, 144] width 38 height 16
type input "0"
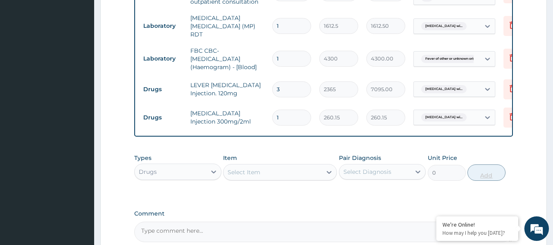
type input "0.00"
type input "6"
type input "1560.90"
type input "6"
click at [280, 176] on div "Select Item" at bounding box center [273, 172] width 98 height 13
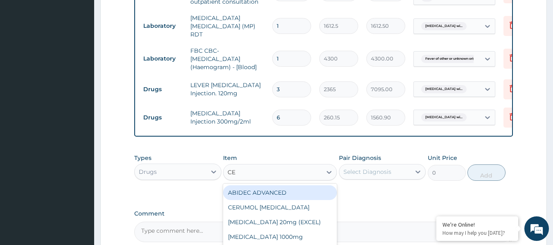
type input "CEF"
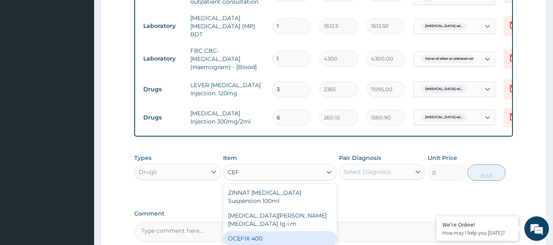
click at [262, 231] on div "OCEFIX 400" at bounding box center [280, 238] width 114 height 15
type input "591.25"
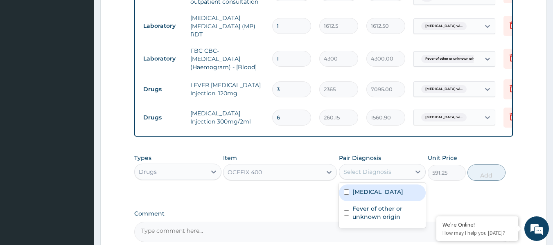
click at [381, 176] on div "Select Diagnosis" at bounding box center [368, 172] width 48 height 8
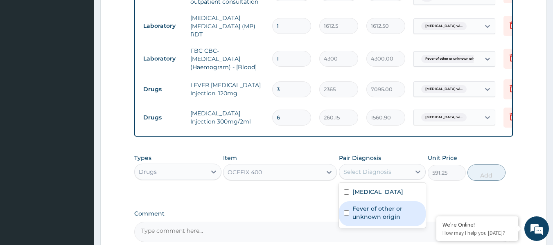
click at [345, 216] on input "checkbox" at bounding box center [346, 212] width 5 height 5
checkbox input "true"
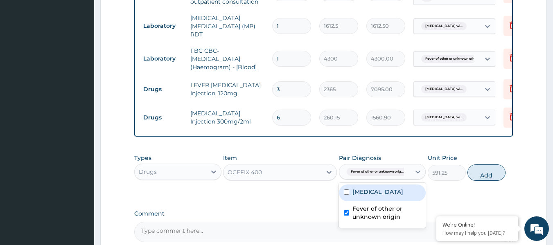
click at [485, 179] on button "Add" at bounding box center [487, 173] width 38 height 16
type input "0"
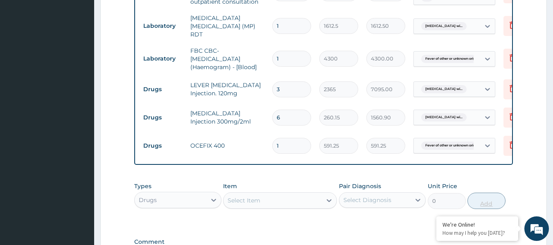
type input "10"
type input "5912.50"
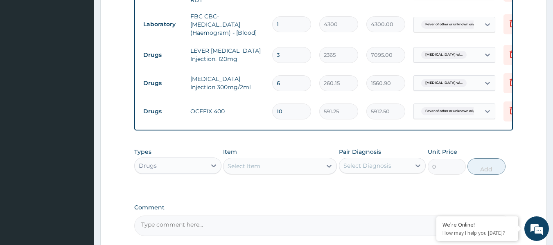
scroll to position [463, 0]
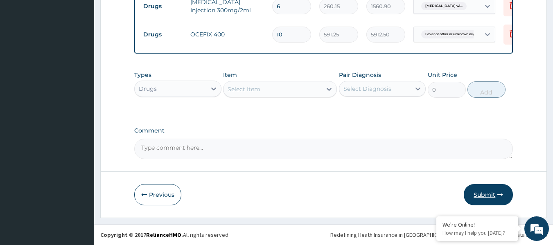
type input "10"
click at [491, 195] on button "Submit" at bounding box center [488, 194] width 49 height 21
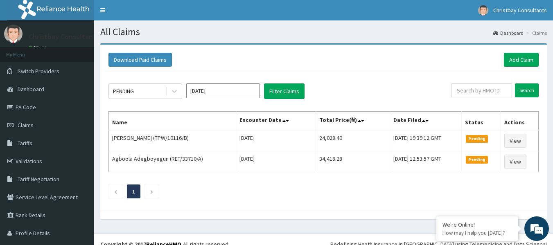
scroll to position [9, 0]
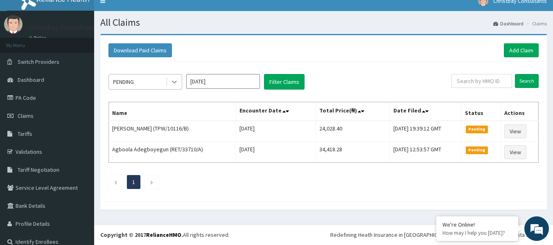
click at [177, 82] on icon at bounding box center [174, 82] width 8 height 8
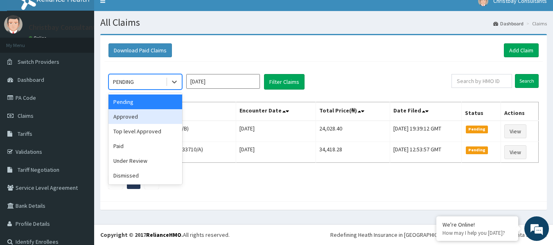
click at [150, 115] on div "Approved" at bounding box center [146, 116] width 74 height 15
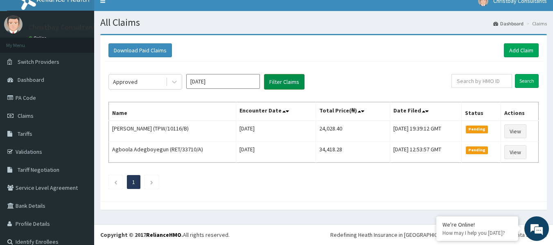
click at [286, 83] on button "Filter Claims" at bounding box center [284, 82] width 41 height 16
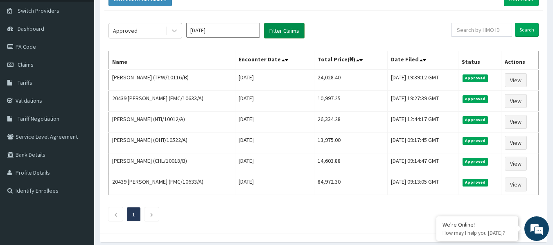
scroll to position [61, 0]
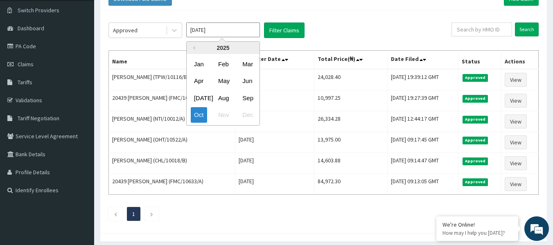
click at [247, 29] on input "[DATE]" at bounding box center [223, 30] width 74 height 15
click at [249, 97] on div "Sep" at bounding box center [247, 97] width 16 height 15
type input "[DATE]"
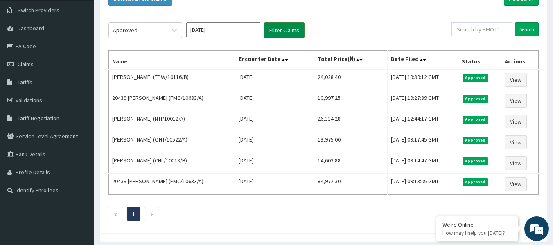
click at [278, 29] on button "Filter Claims" at bounding box center [284, 31] width 41 height 16
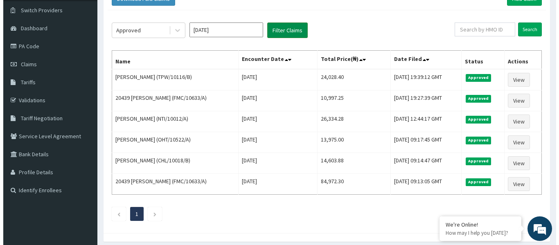
scroll to position [0, 0]
